Goal: Task Accomplishment & Management: Use online tool/utility

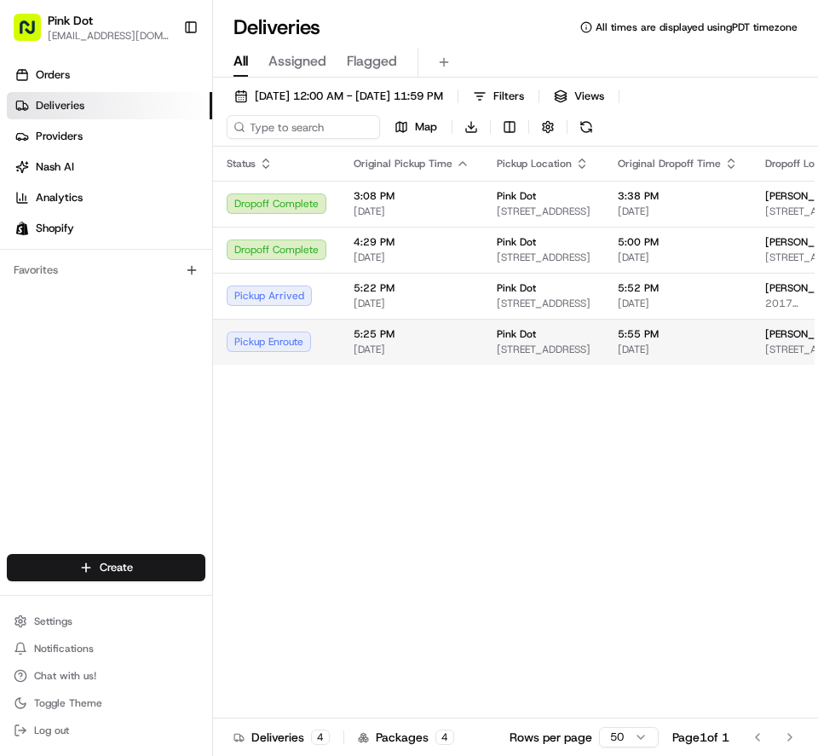
click at [716, 342] on div "5:55 PM 08/21/2025" at bounding box center [678, 341] width 120 height 29
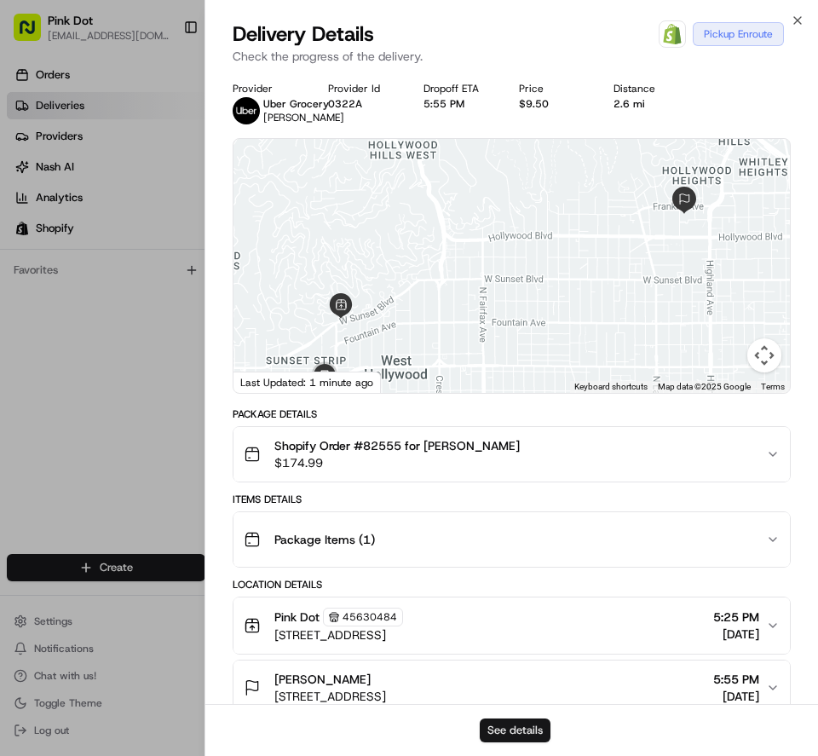
click at [518, 730] on button "See details" at bounding box center [515, 730] width 71 height 24
click at [79, 412] on div at bounding box center [409, 378] width 818 height 756
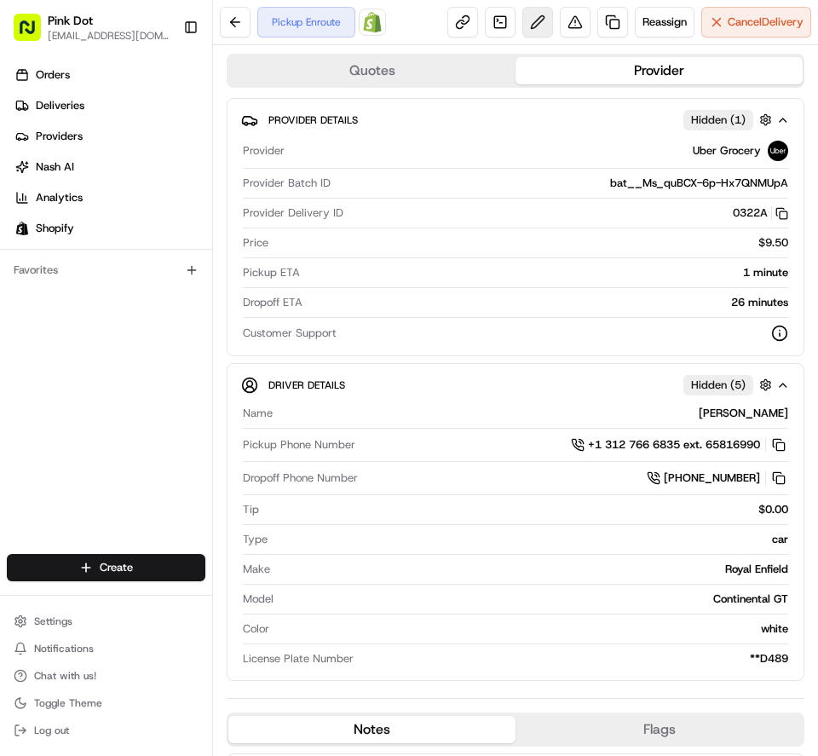
click at [522, 23] on button at bounding box center [537, 22] width 31 height 31
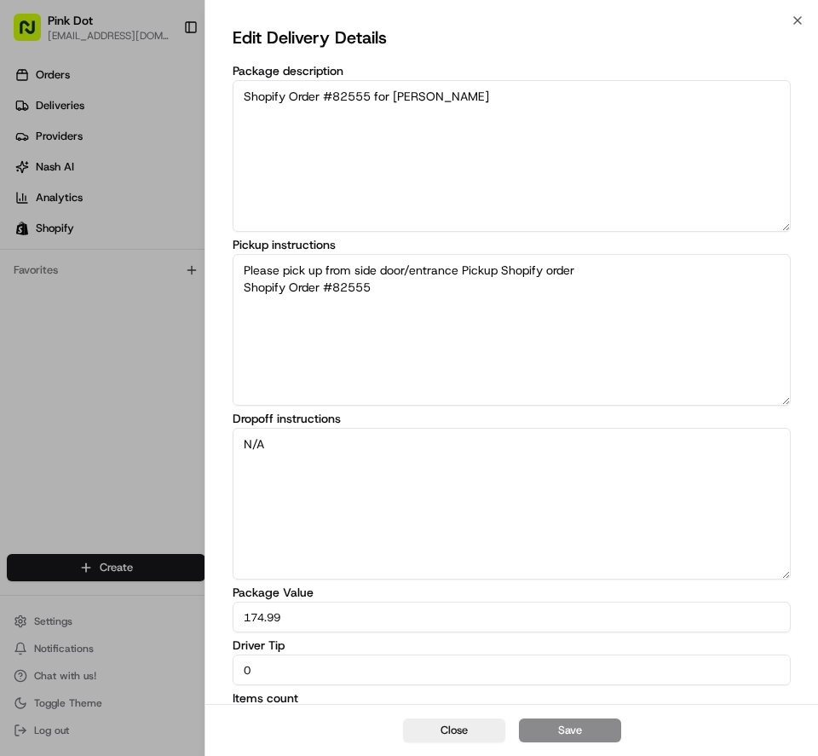
click at [485, 672] on input "0" at bounding box center [512, 670] width 558 height 31
type input "5"
click at [585, 723] on button "Save" at bounding box center [570, 730] width 102 height 24
